Goal: Task Accomplishment & Management: Use online tool/utility

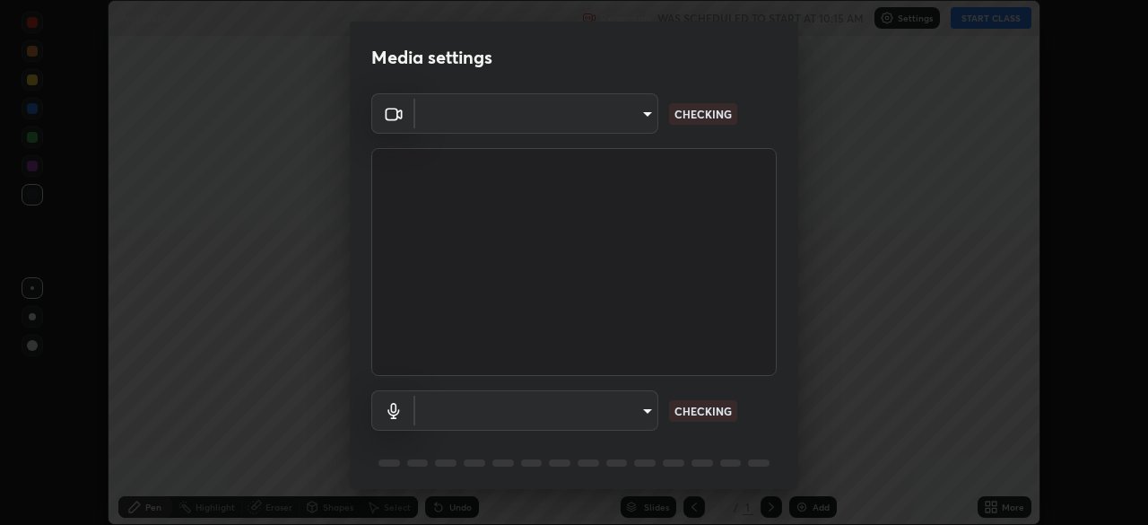
scroll to position [525, 1148]
type input "d156d3b777f3542f4a4346722aad6bb7937ae4405c675dc9ff857dfa090fde0c"
type input "default"
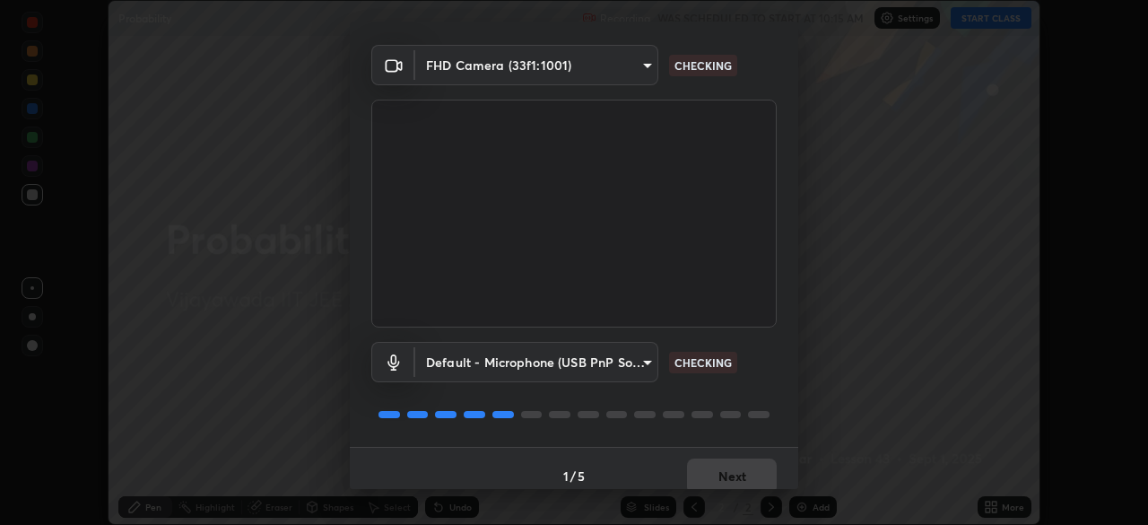
scroll to position [64, 0]
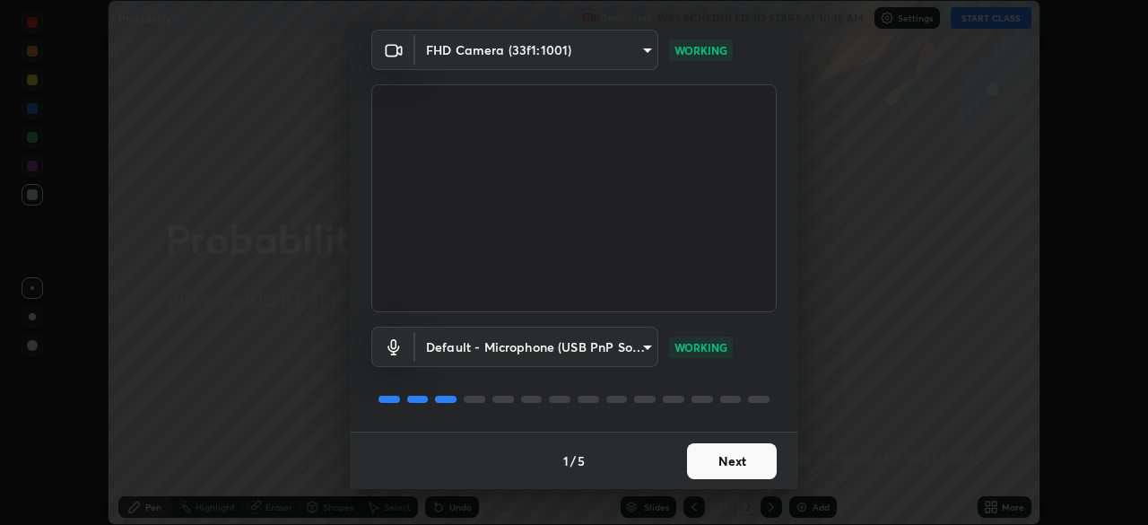
click at [710, 471] on button "Next" at bounding box center [732, 461] width 90 height 36
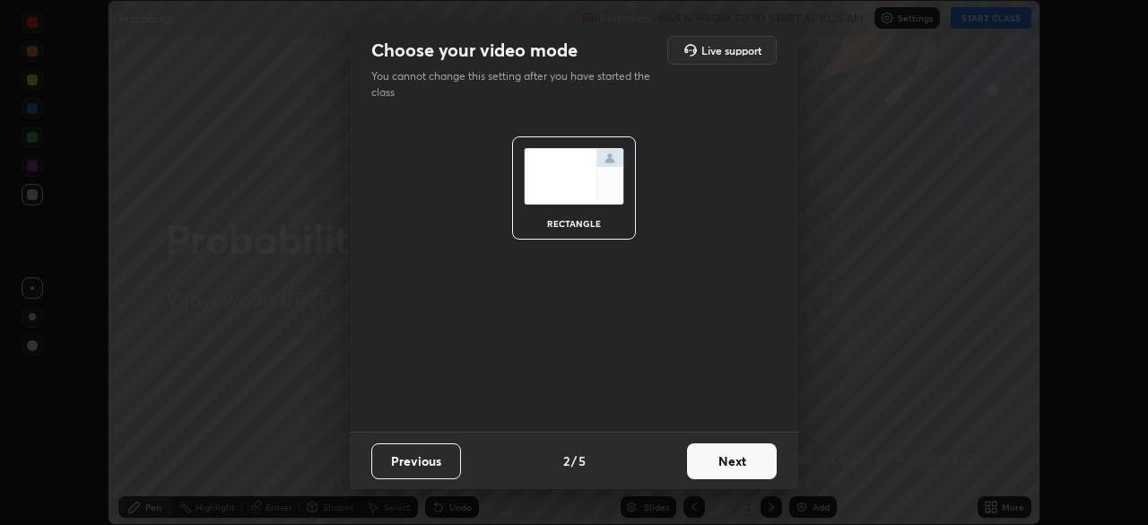
scroll to position [0, 0]
click at [712, 469] on button "Next" at bounding box center [732, 461] width 90 height 36
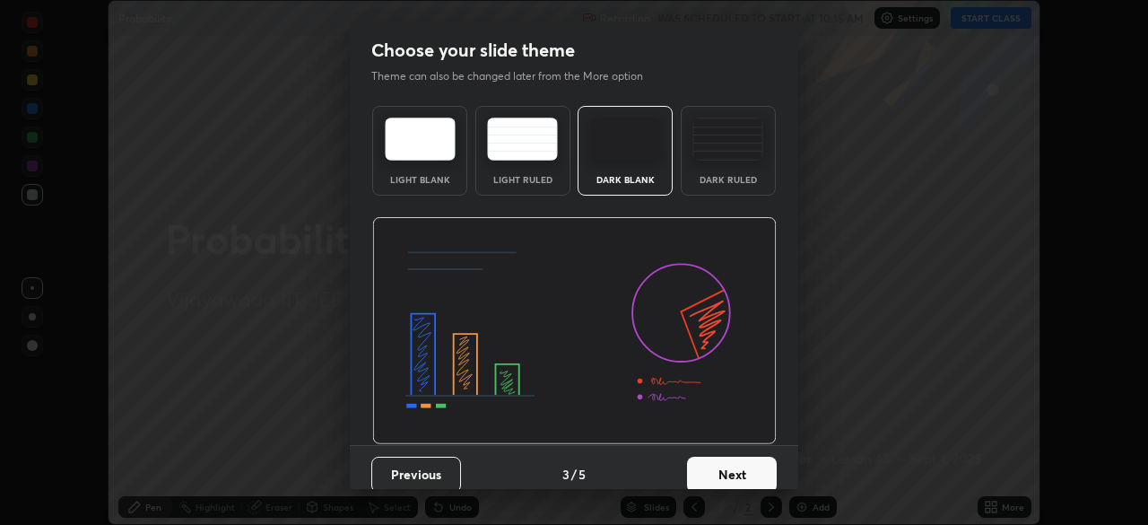
click at [714, 473] on button "Next" at bounding box center [732, 475] width 90 height 36
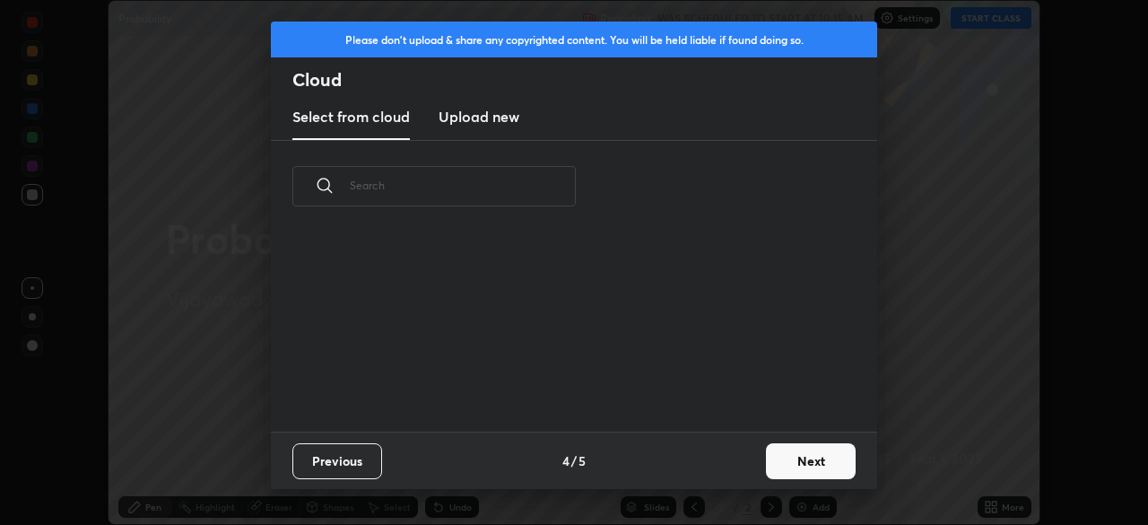
click at [720, 474] on div "Previous 4 / 5 Next" at bounding box center [574, 460] width 607 height 57
click at [786, 467] on button "Next" at bounding box center [811, 461] width 90 height 36
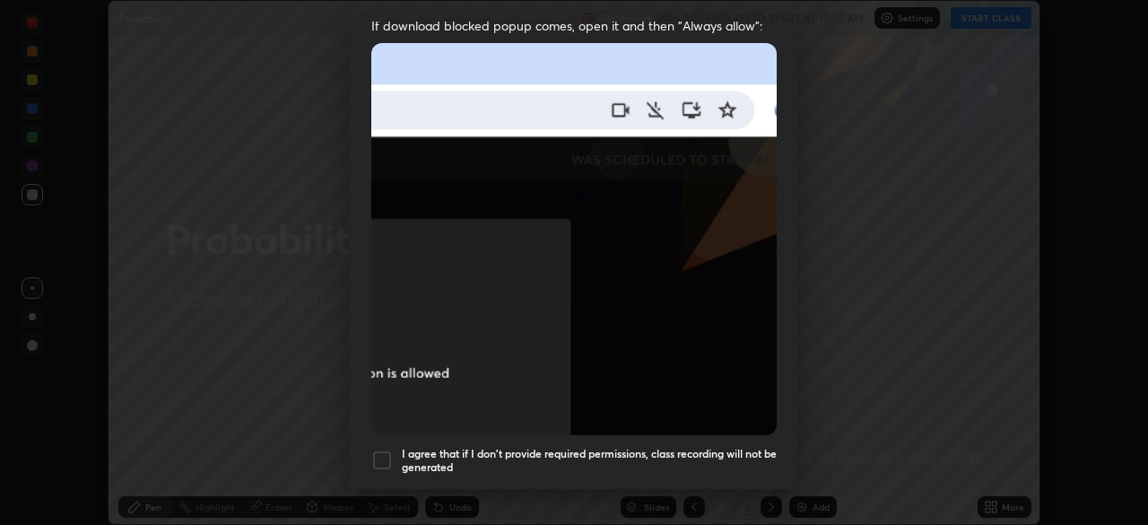
scroll to position [430, 0]
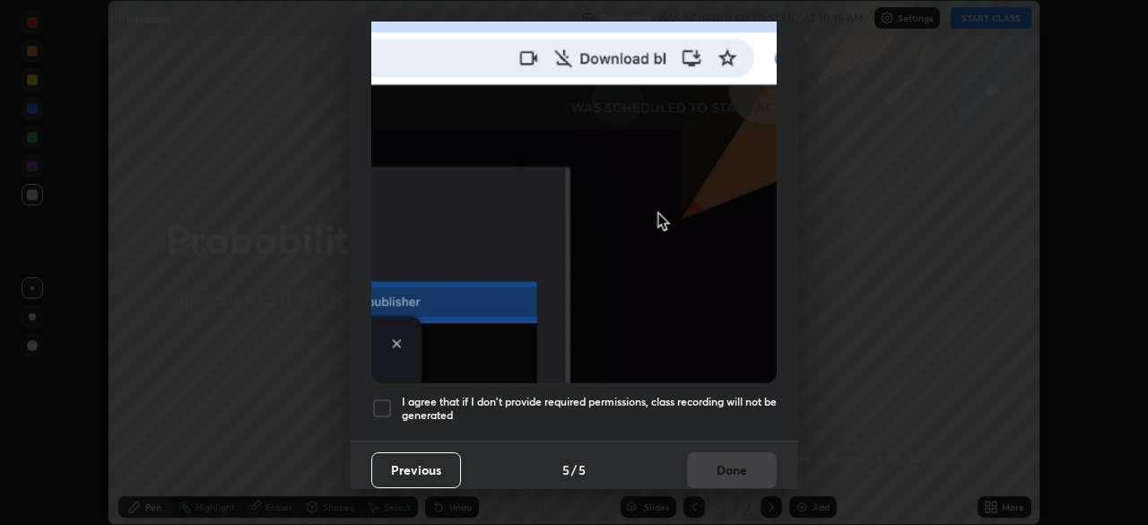
click at [382, 397] on div at bounding box center [382, 408] width 22 height 22
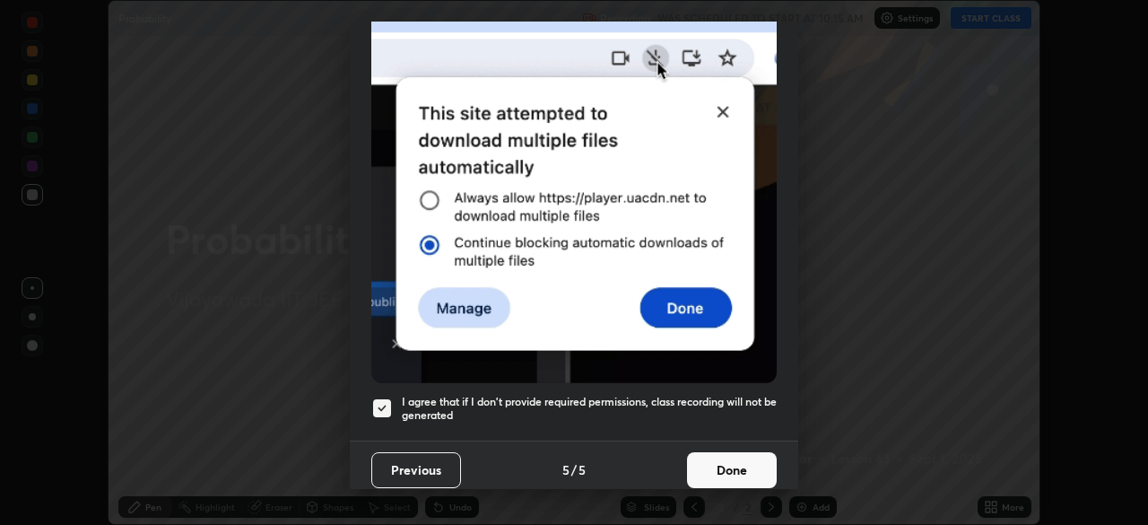
click at [708, 463] on button "Done" at bounding box center [732, 470] width 90 height 36
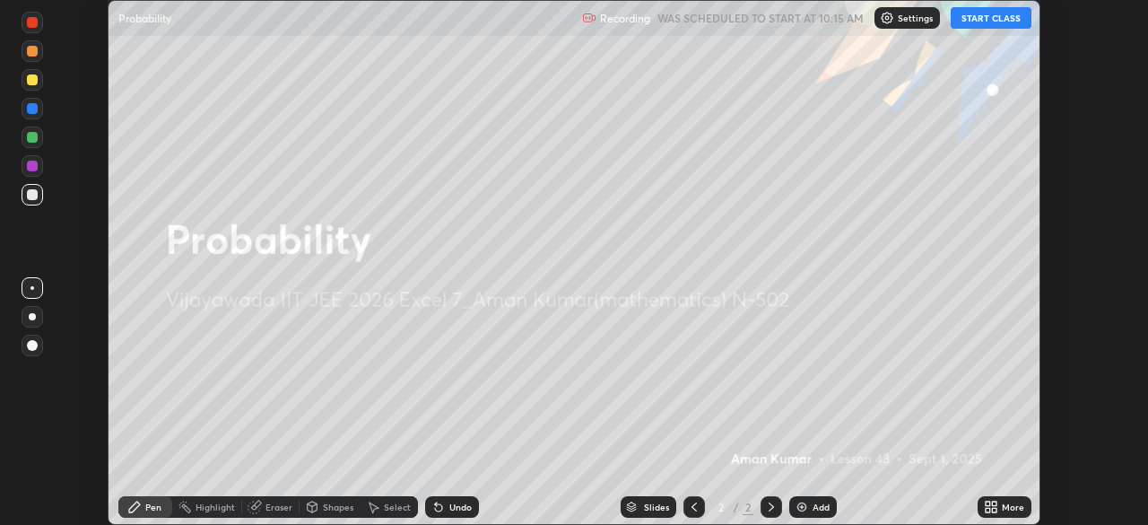
click at [989, 15] on button "START CLASS" at bounding box center [991, 18] width 81 height 22
